Goal: Find specific page/section: Find specific page/section

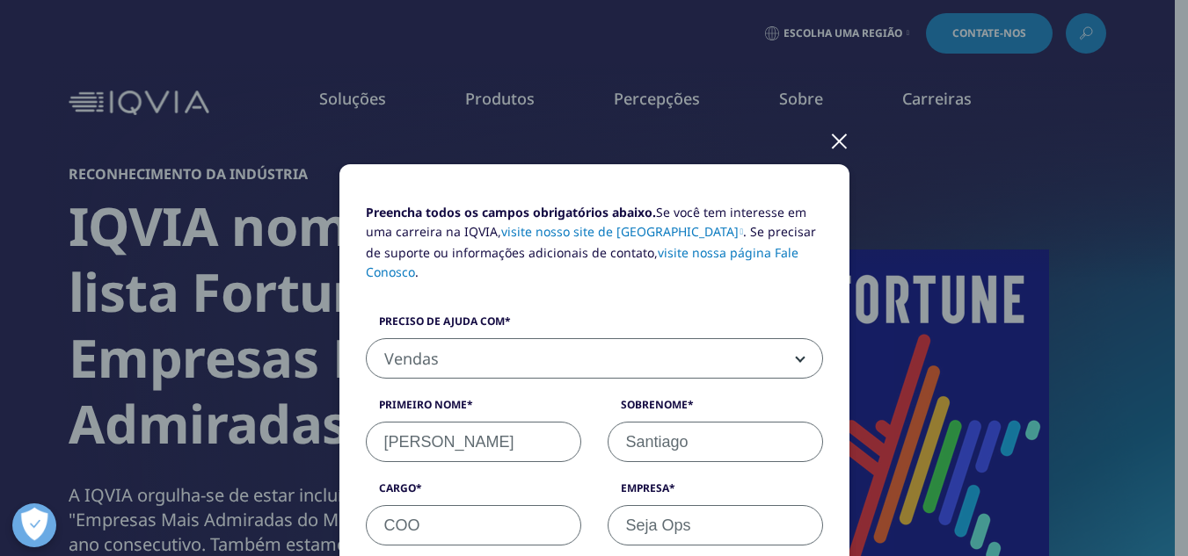
select select "Sales"
select select "Analytics Solutions"
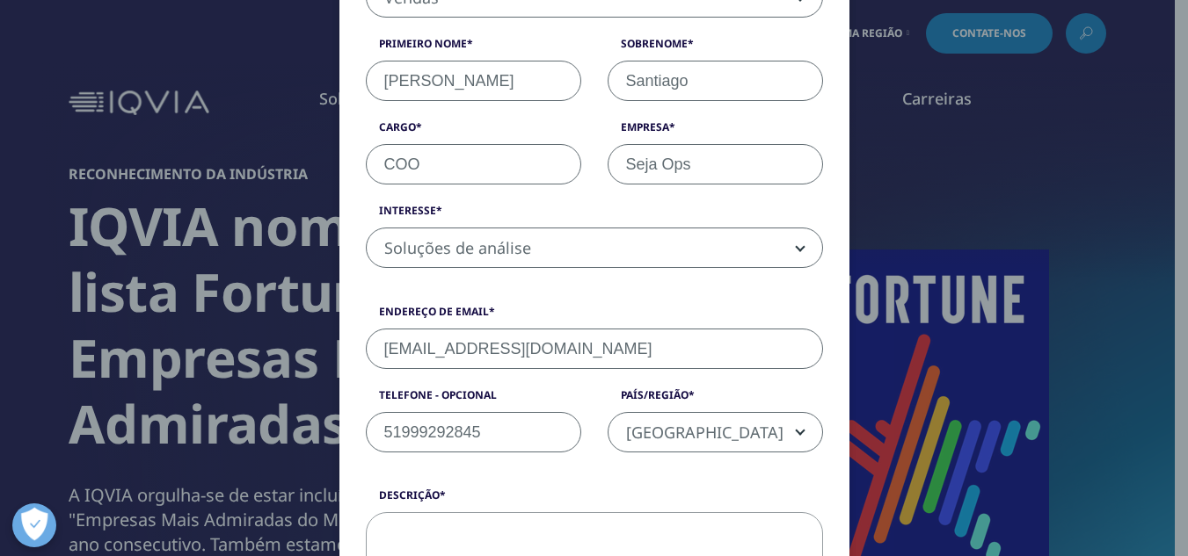
select select "[GEOGRAPHIC_DATA]"
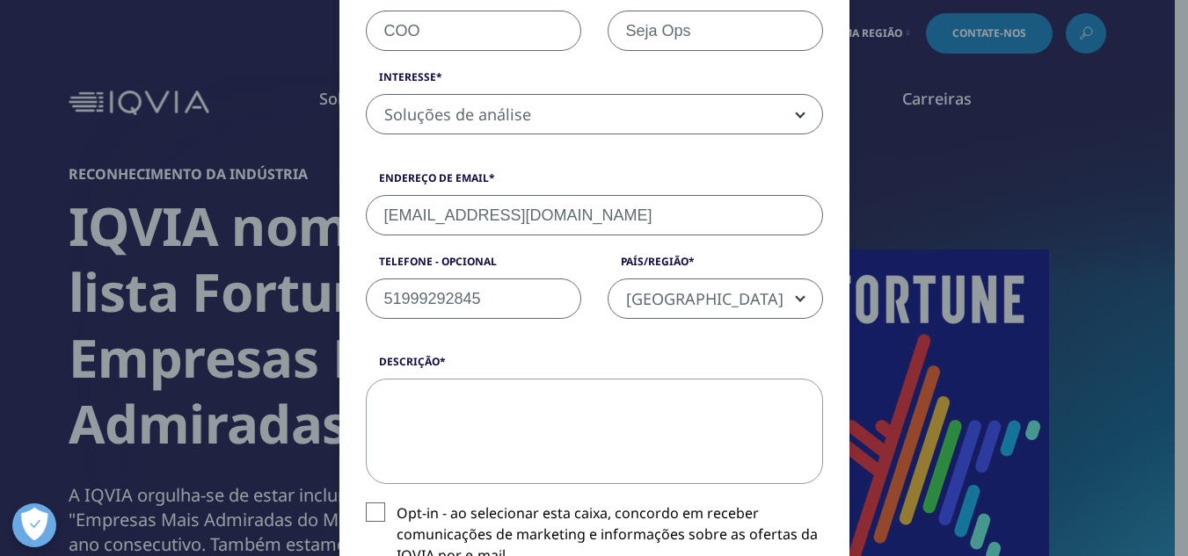
scroll to position [544, 0]
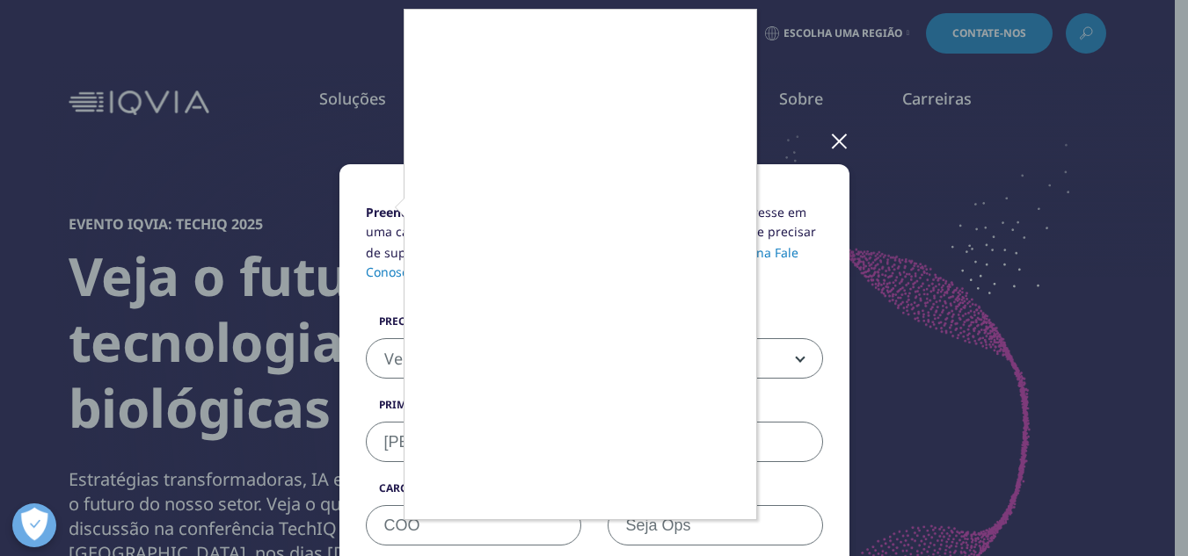
select select "Sales"
select select "Analytics Solutions"
select select "[GEOGRAPHIC_DATA]"
